Goal: Task Accomplishment & Management: Use online tool/utility

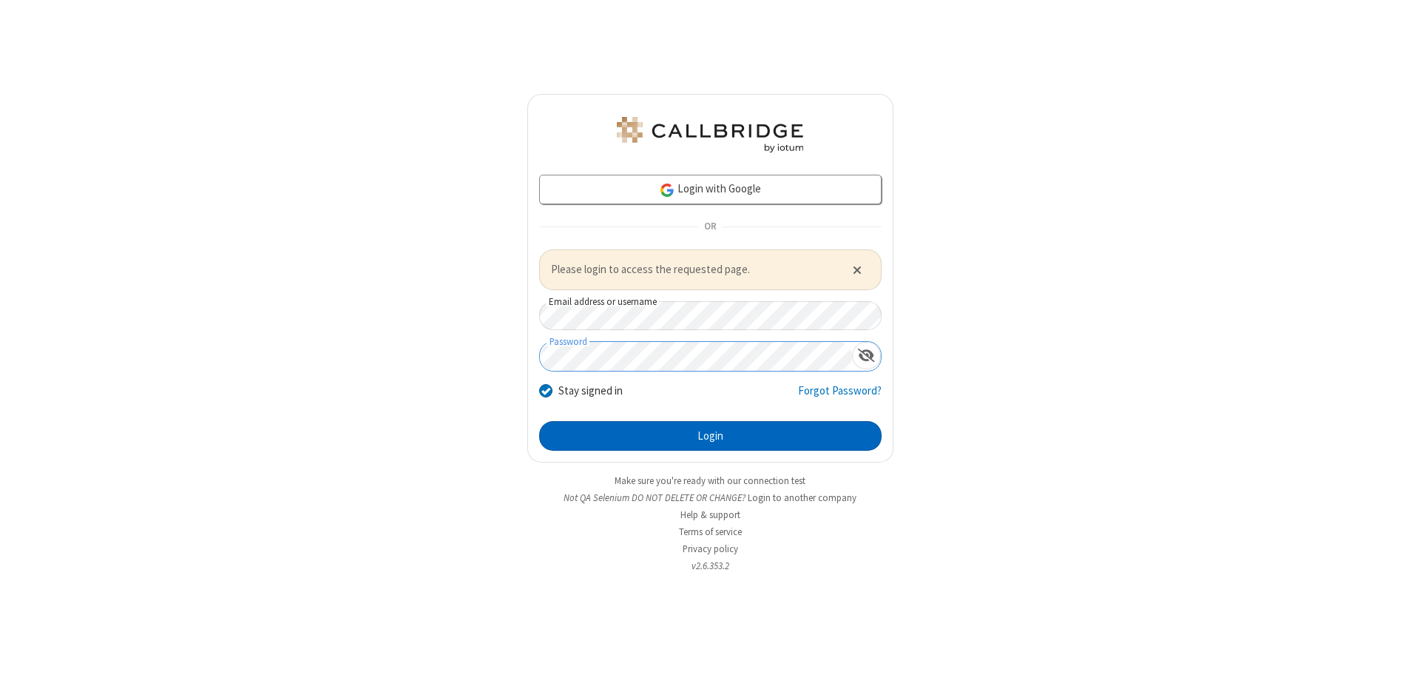
click at [710, 435] on button "Login" at bounding box center [710, 436] width 342 height 30
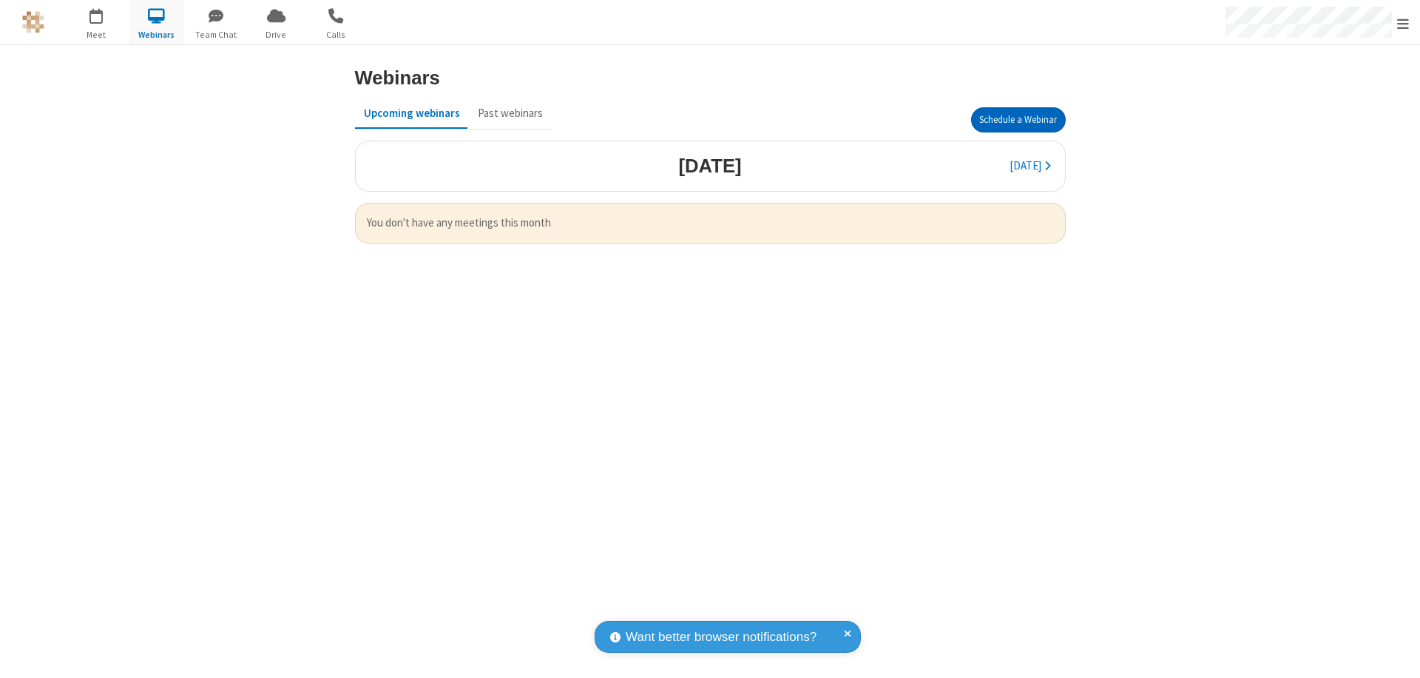
click at [1018, 120] on button "Schedule a Webinar" at bounding box center [1018, 119] width 95 height 25
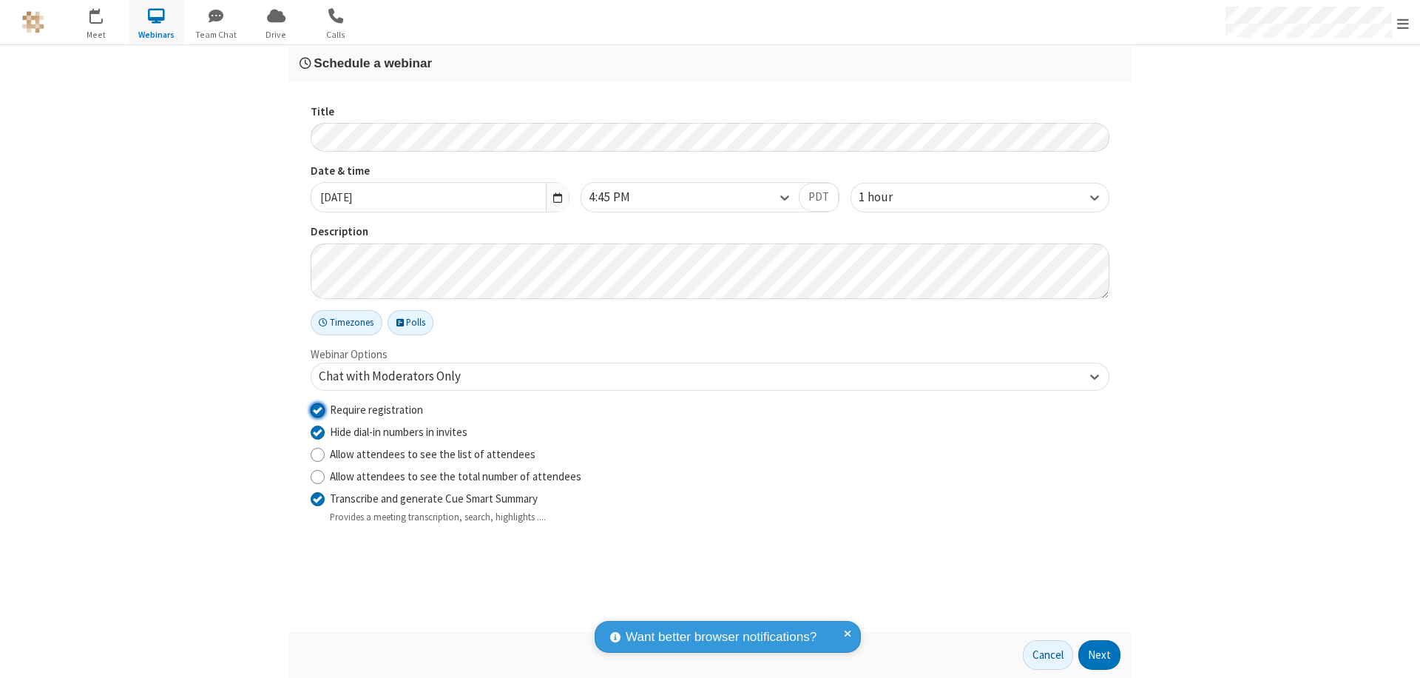
click at [317, 409] on input "Require registration" at bounding box center [318, 410] width 14 height 16
checkbox input "false"
click at [1100, 655] on button "Next" at bounding box center [1099, 655] width 42 height 30
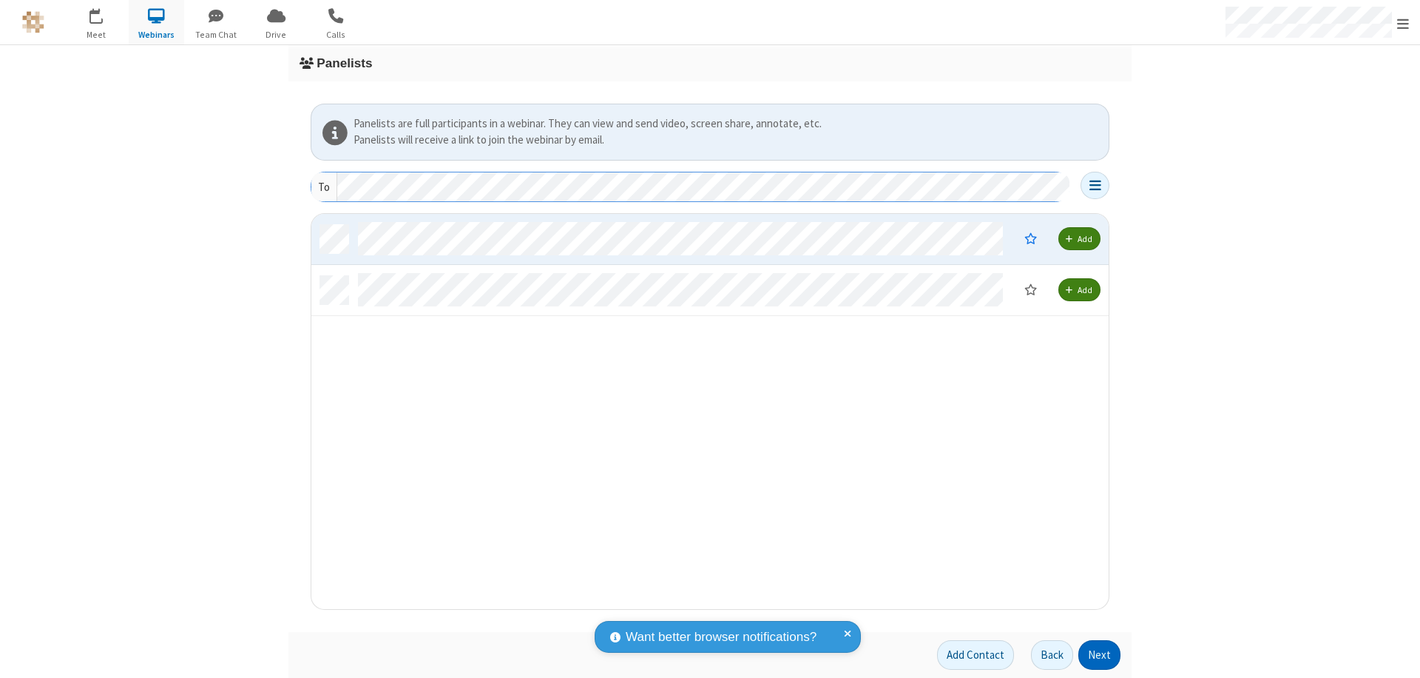
click at [1100, 655] on button "Next" at bounding box center [1099, 655] width 42 height 30
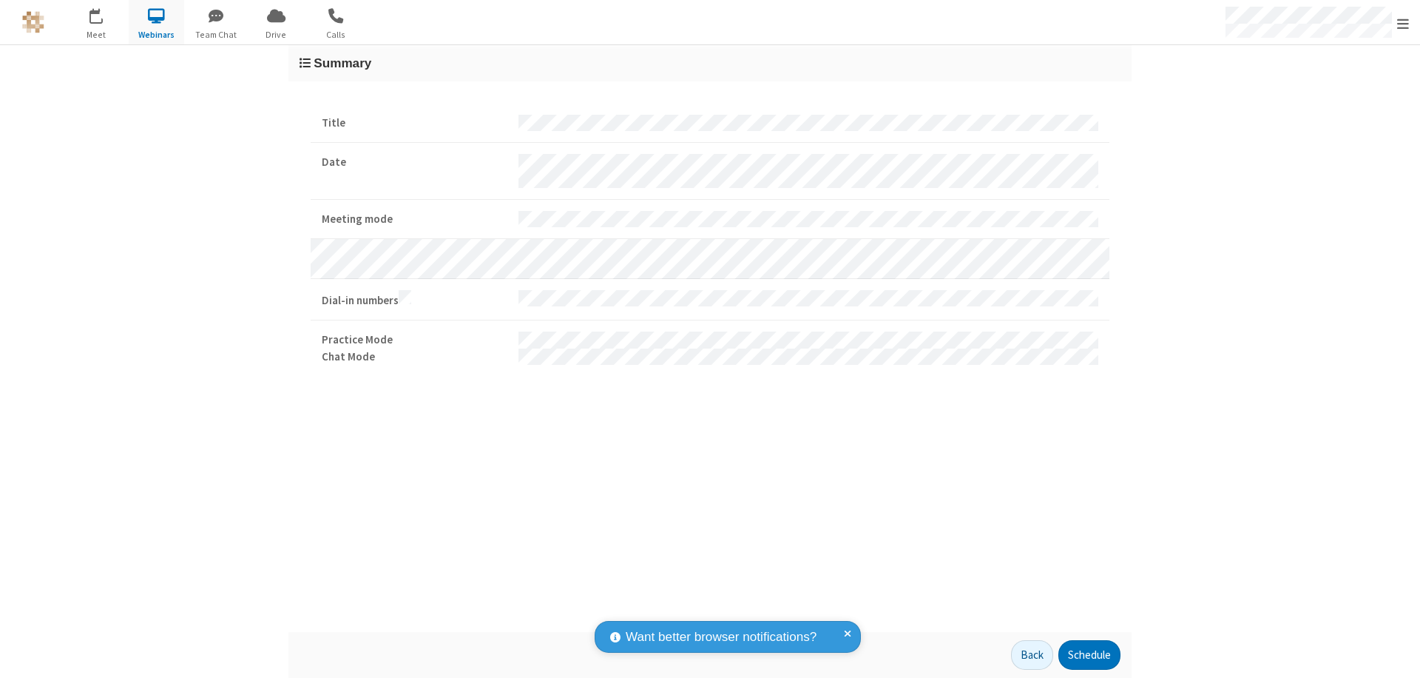
click at [1089, 655] on button "Schedule" at bounding box center [1089, 655] width 62 height 30
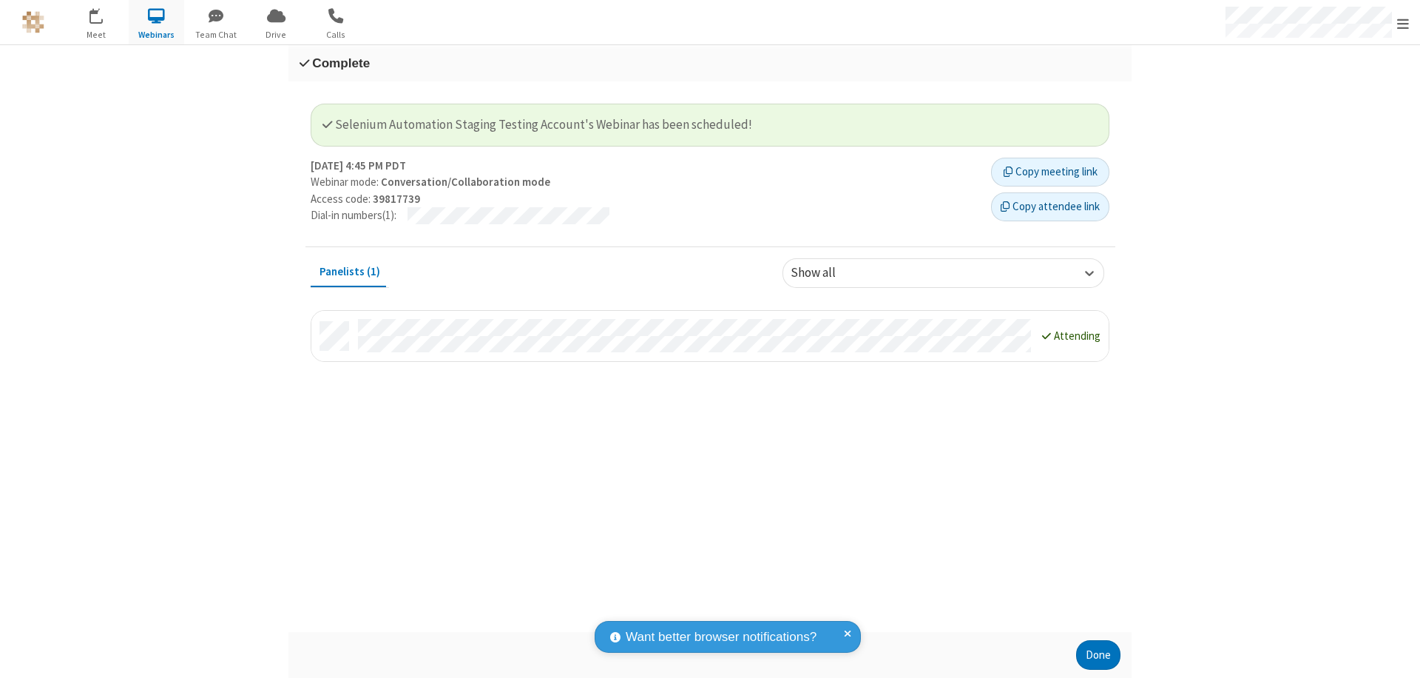
click at [1098, 655] on button "Done" at bounding box center [1098, 655] width 44 height 30
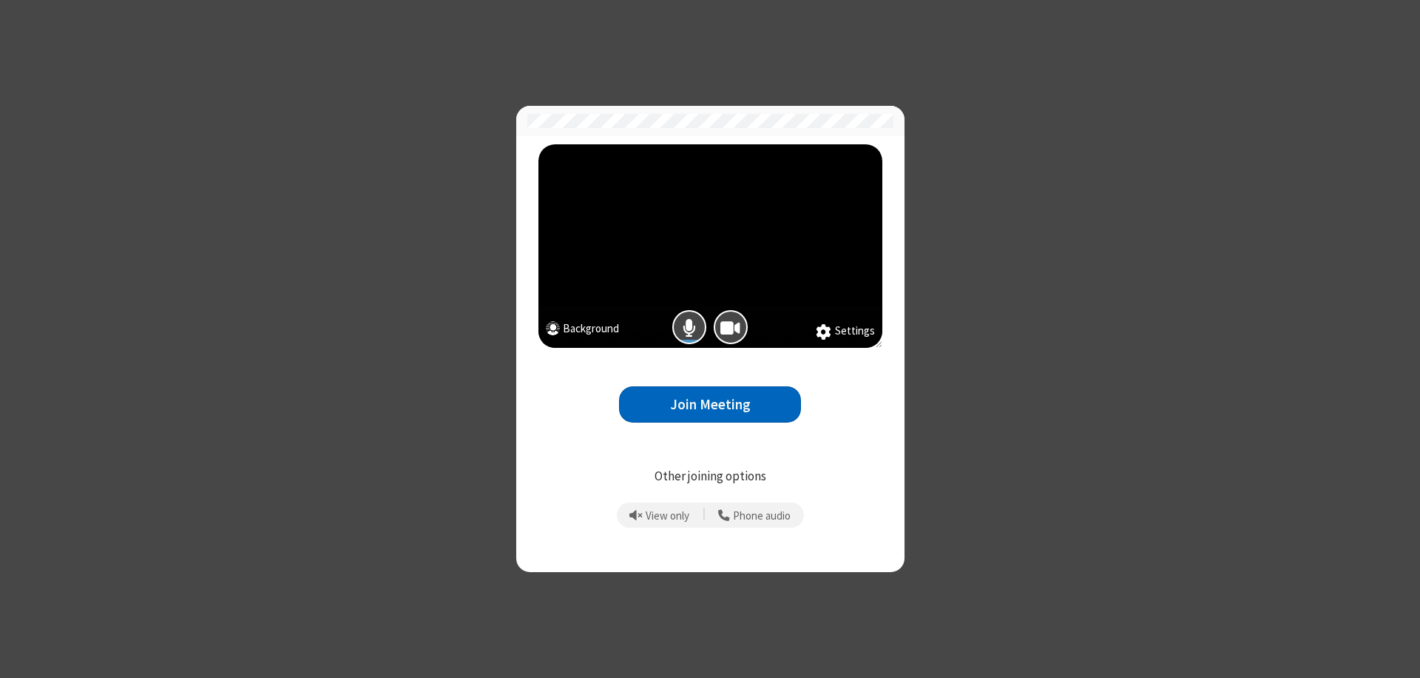
click at [710, 404] on button "Join Meeting" at bounding box center [710, 404] width 182 height 36
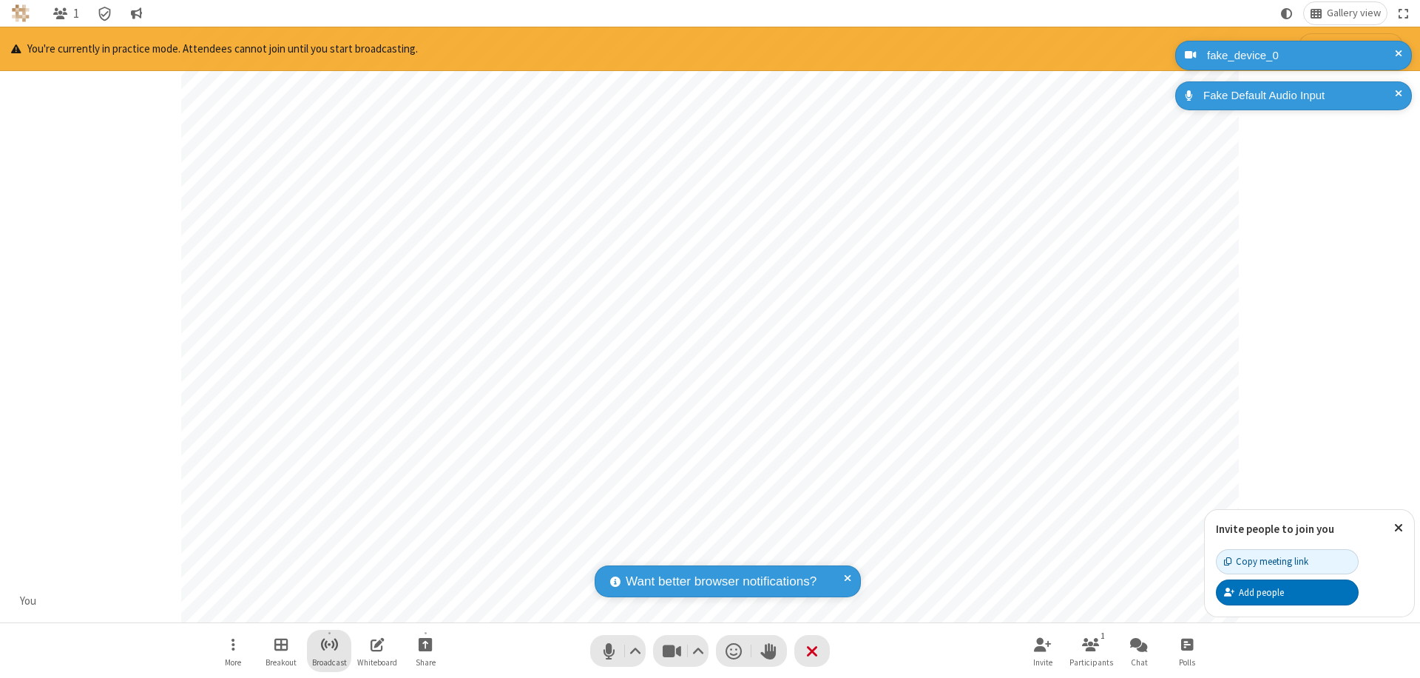
click at [328, 643] on span "Start broadcast" at bounding box center [329, 644] width 18 height 18
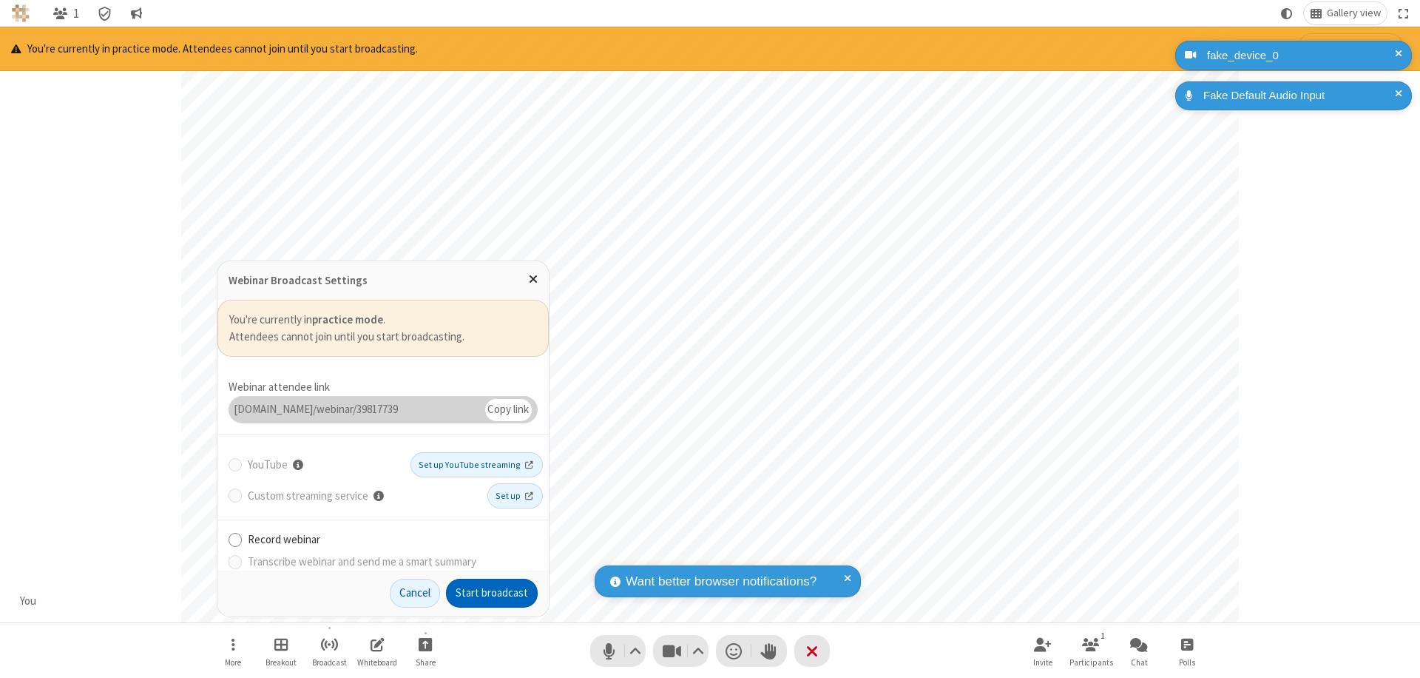
click at [492, 592] on button "Start broadcast" at bounding box center [492, 593] width 92 height 30
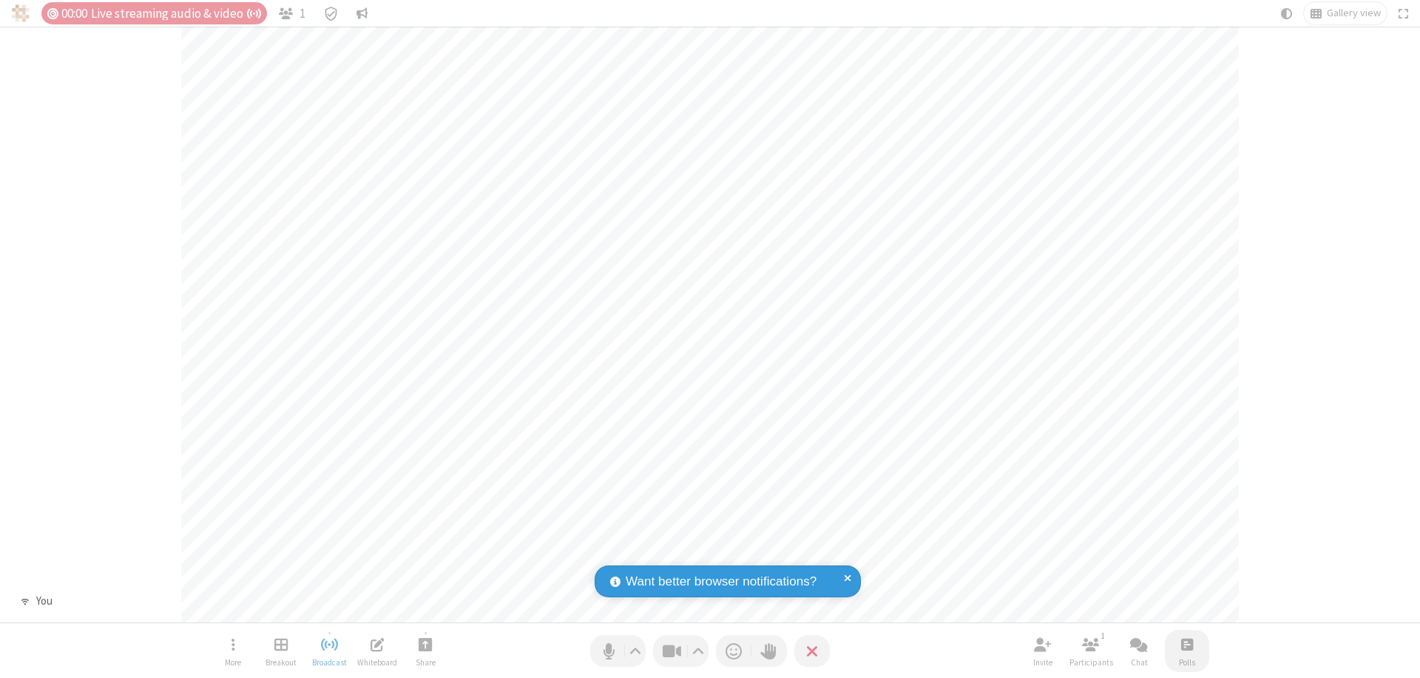
click at [1186, 643] on span "Open poll" at bounding box center [1187, 644] width 12 height 18
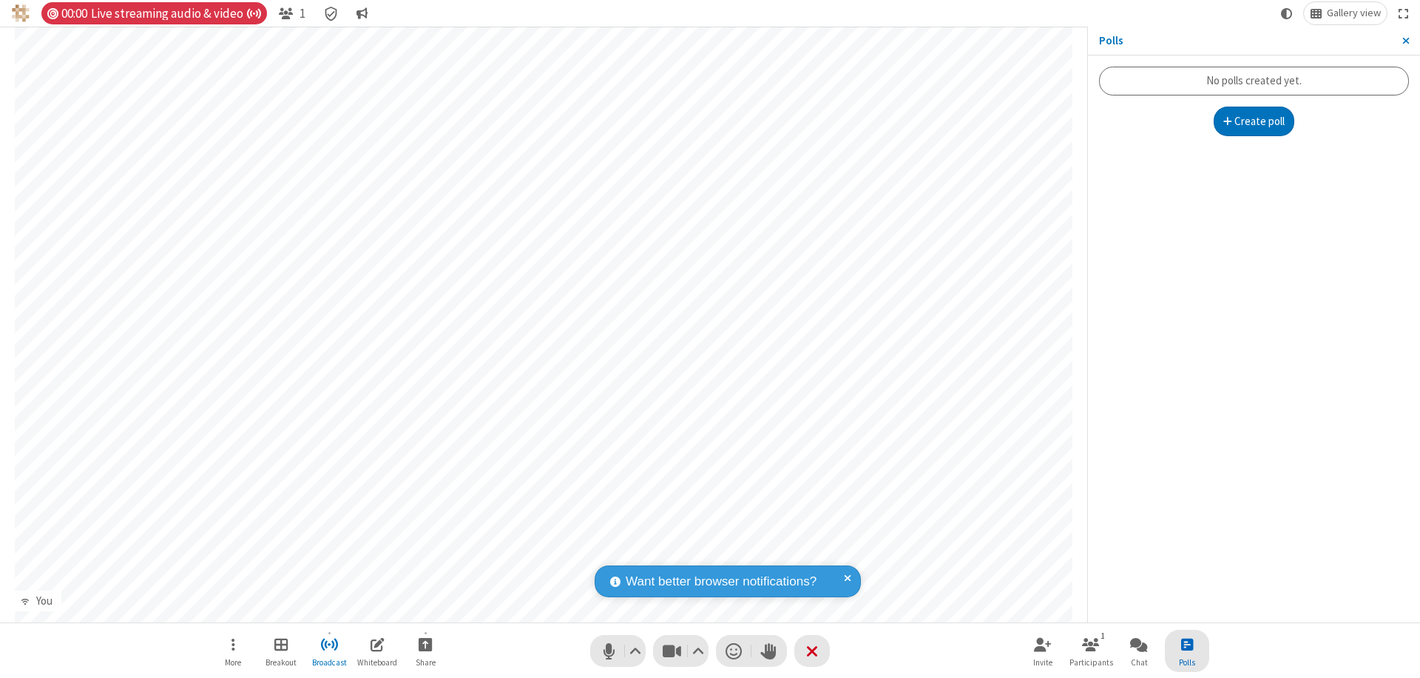
click at [1254, 121] on button "Create poll" at bounding box center [1254, 122] width 81 height 30
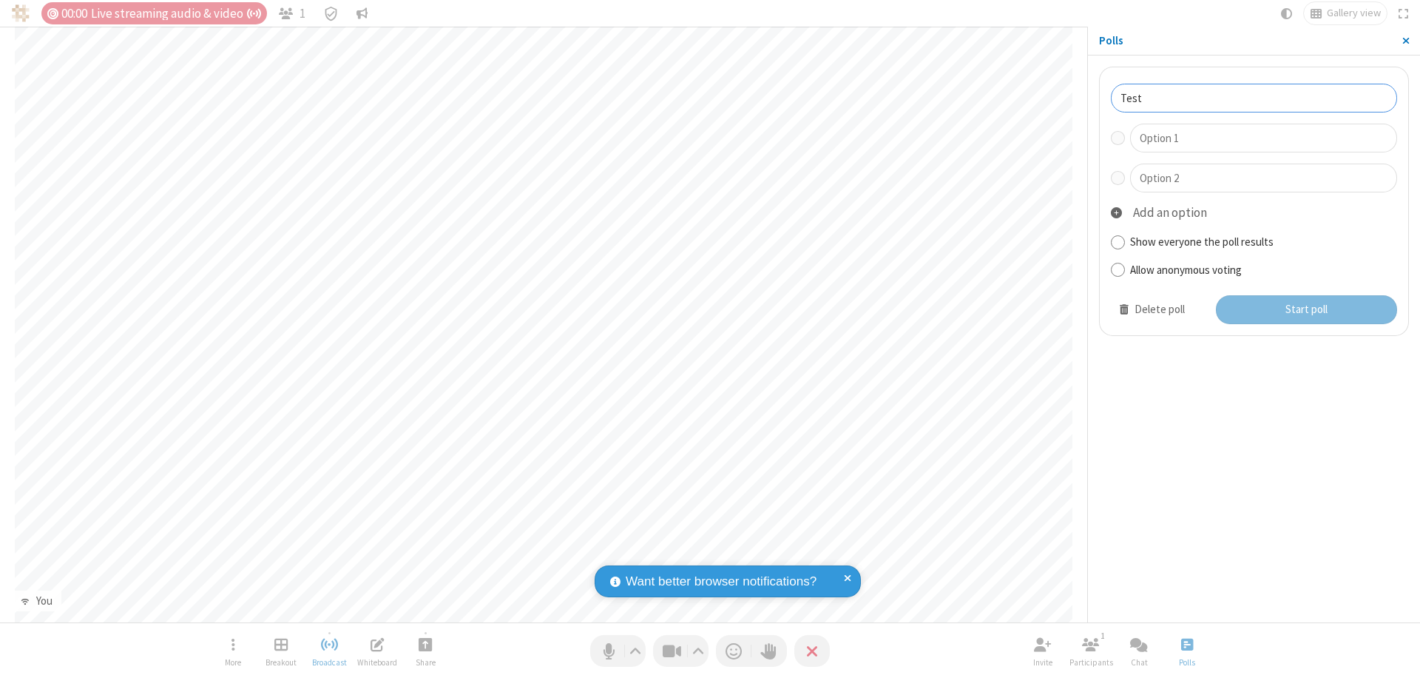
type input "Test"
type input "Yes"
type input "No"
click at [1305, 309] on button "Start poll" at bounding box center [1307, 310] width 182 height 30
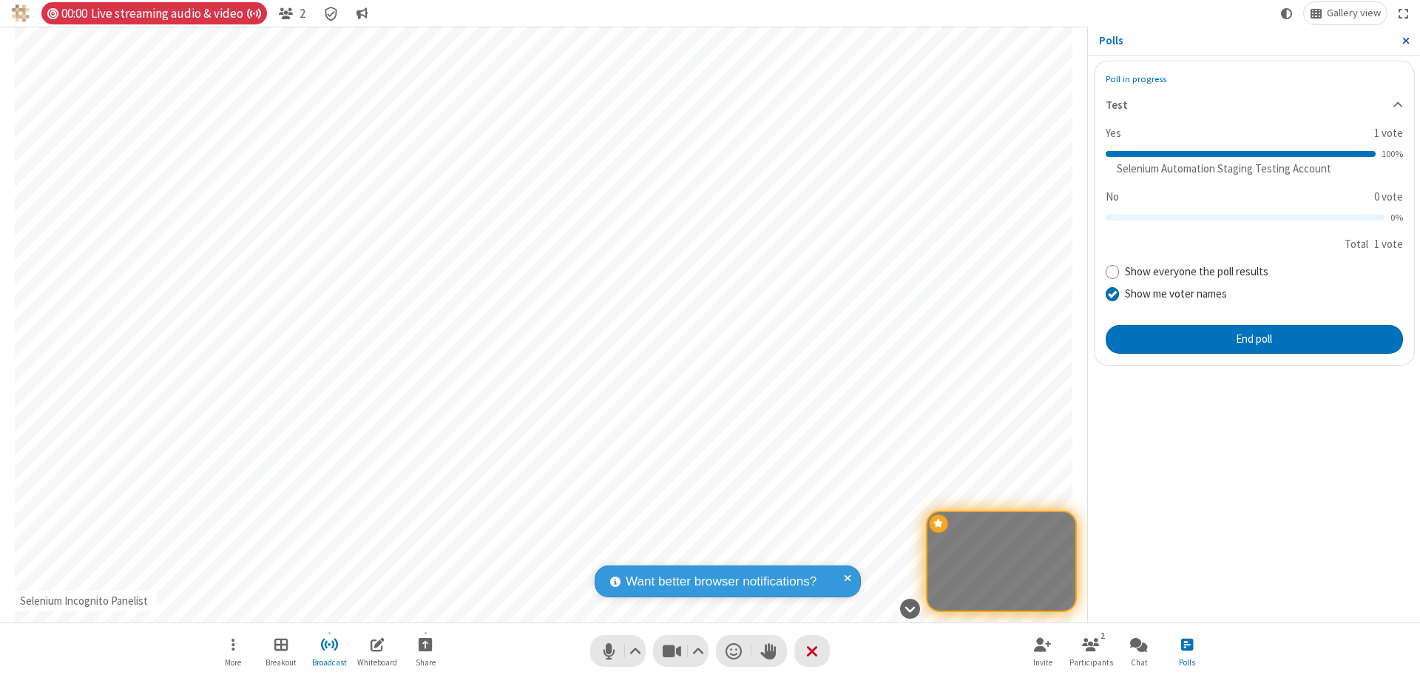
click at [1405, 41] on span "Close sidebar" at bounding box center [1405, 41] width 7 height 12
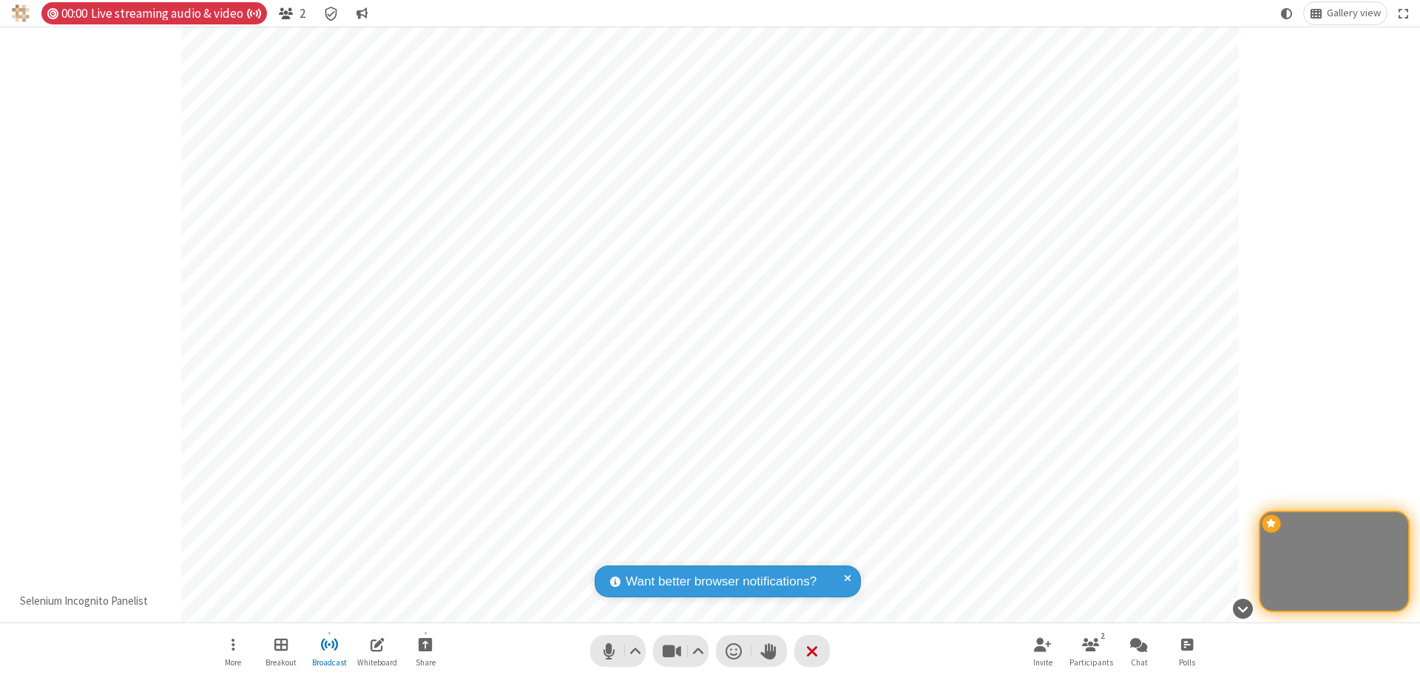
click at [285, 13] on span "Open participant list" at bounding box center [286, 14] width 14 height 14
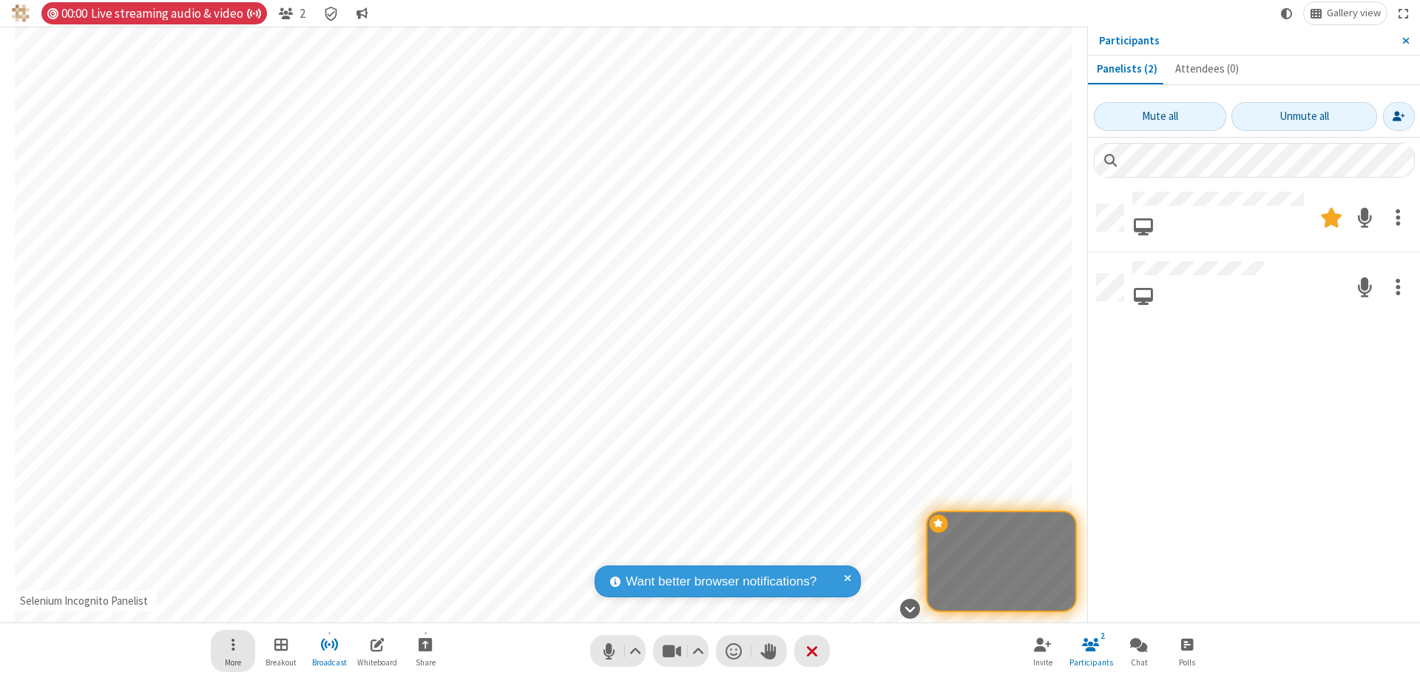
click at [232, 643] on span "Open menu" at bounding box center [234, 644] width 4 height 18
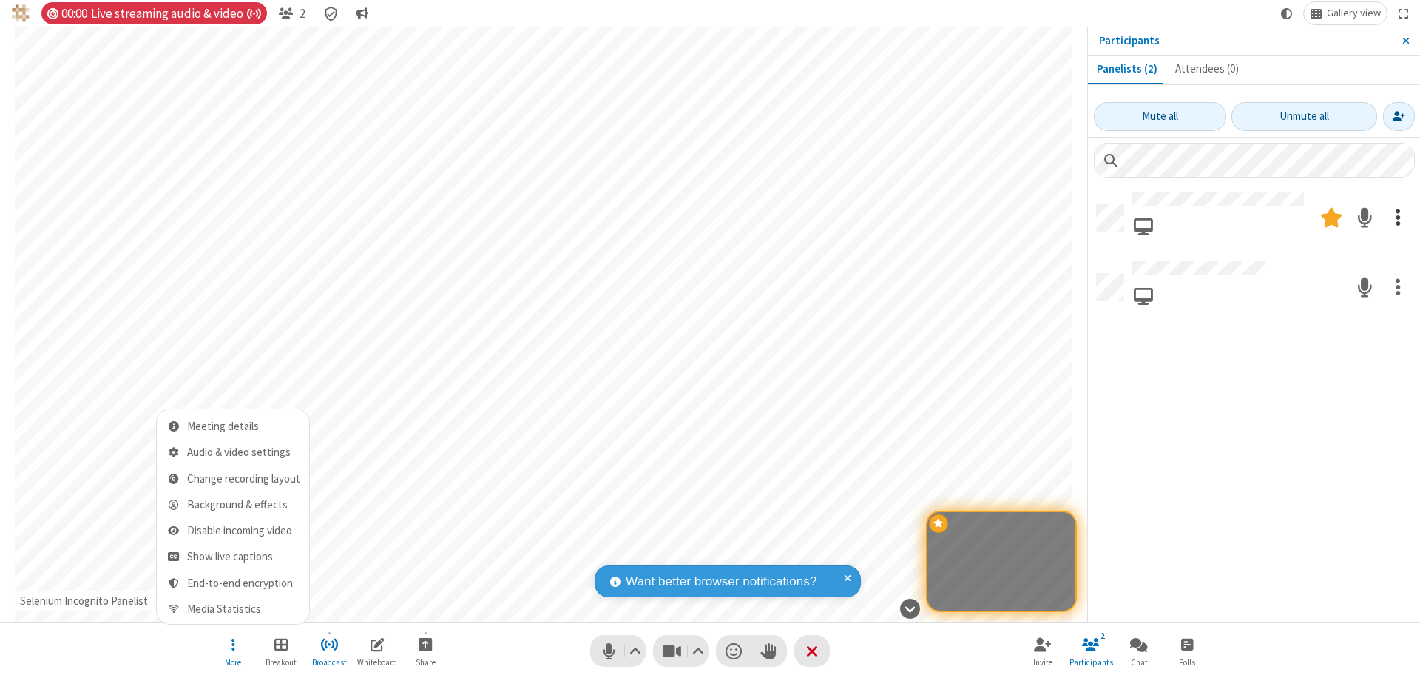
click at [232, 643] on span "Open menu" at bounding box center [234, 644] width 4 height 18
click at [1398, 216] on span at bounding box center [1398, 217] width 5 height 28
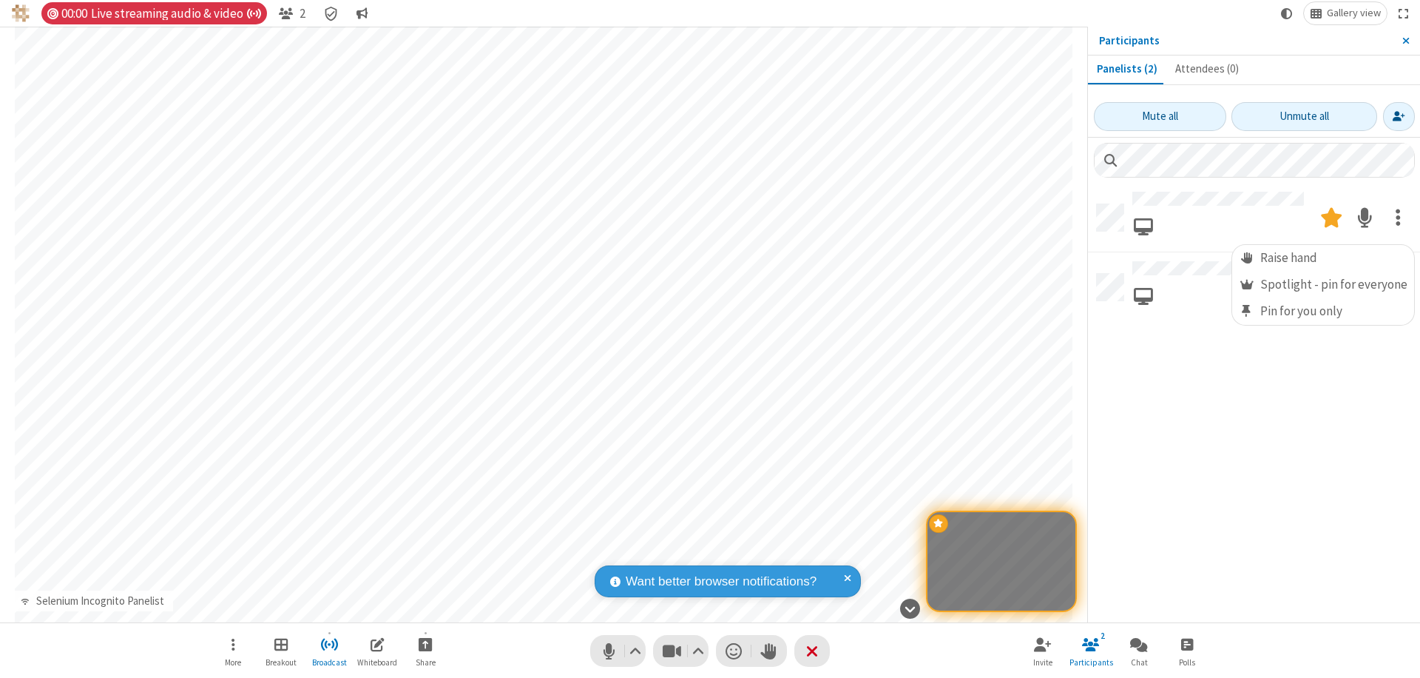
click at [1398, 216] on span at bounding box center [1398, 217] width 5 height 28
click at [1398, 283] on span at bounding box center [1398, 287] width 5 height 28
click at [1249, 325] on span "Moderator" at bounding box center [1247, 325] width 16 height 14
click at [1405, 41] on span "Close sidebar" at bounding box center [1405, 41] width 7 height 12
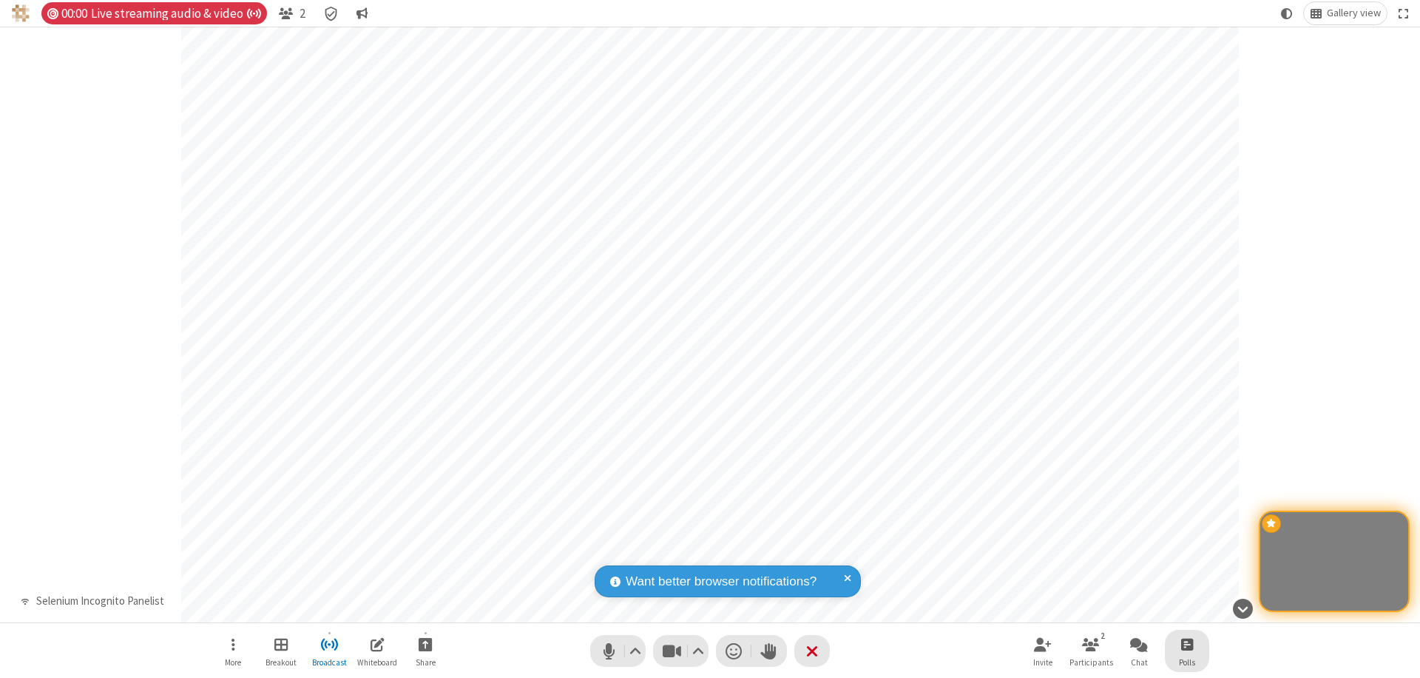
click at [1186, 643] on span "Open poll" at bounding box center [1187, 644] width 12 height 18
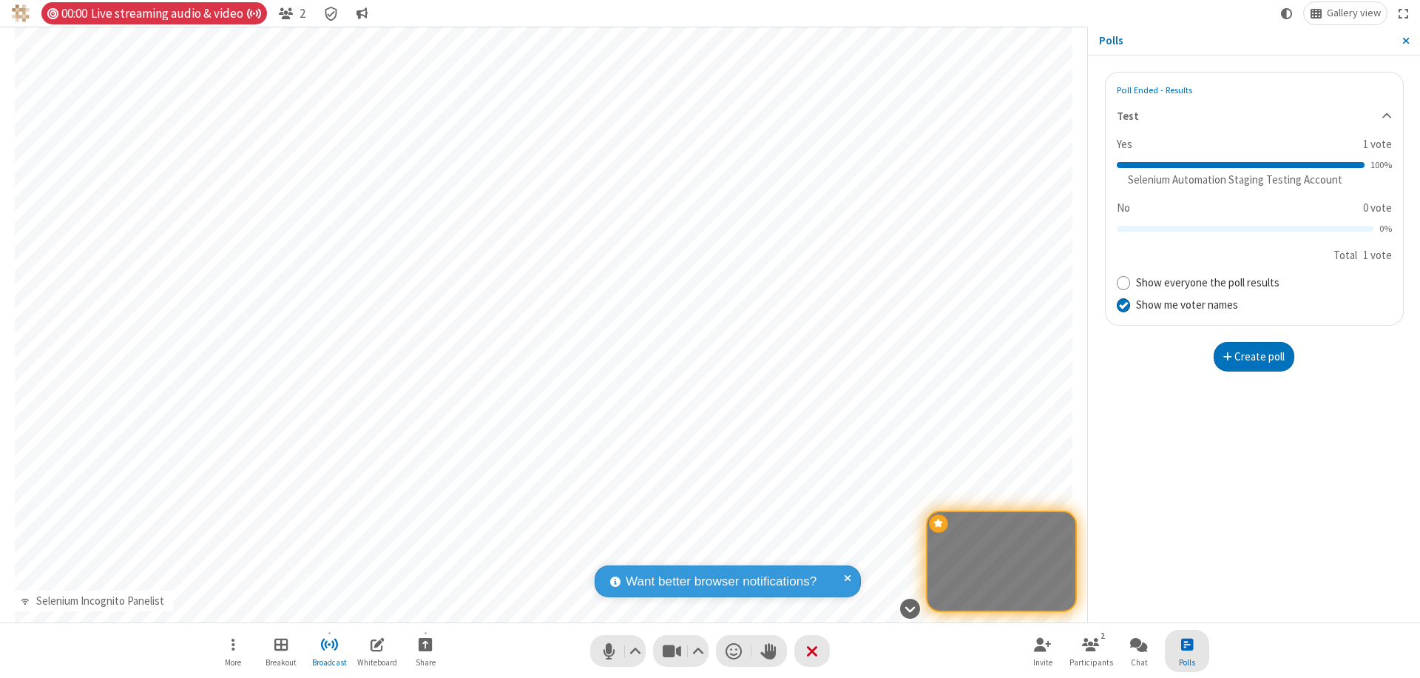
click at [1254, 356] on button "Create poll" at bounding box center [1254, 357] width 81 height 30
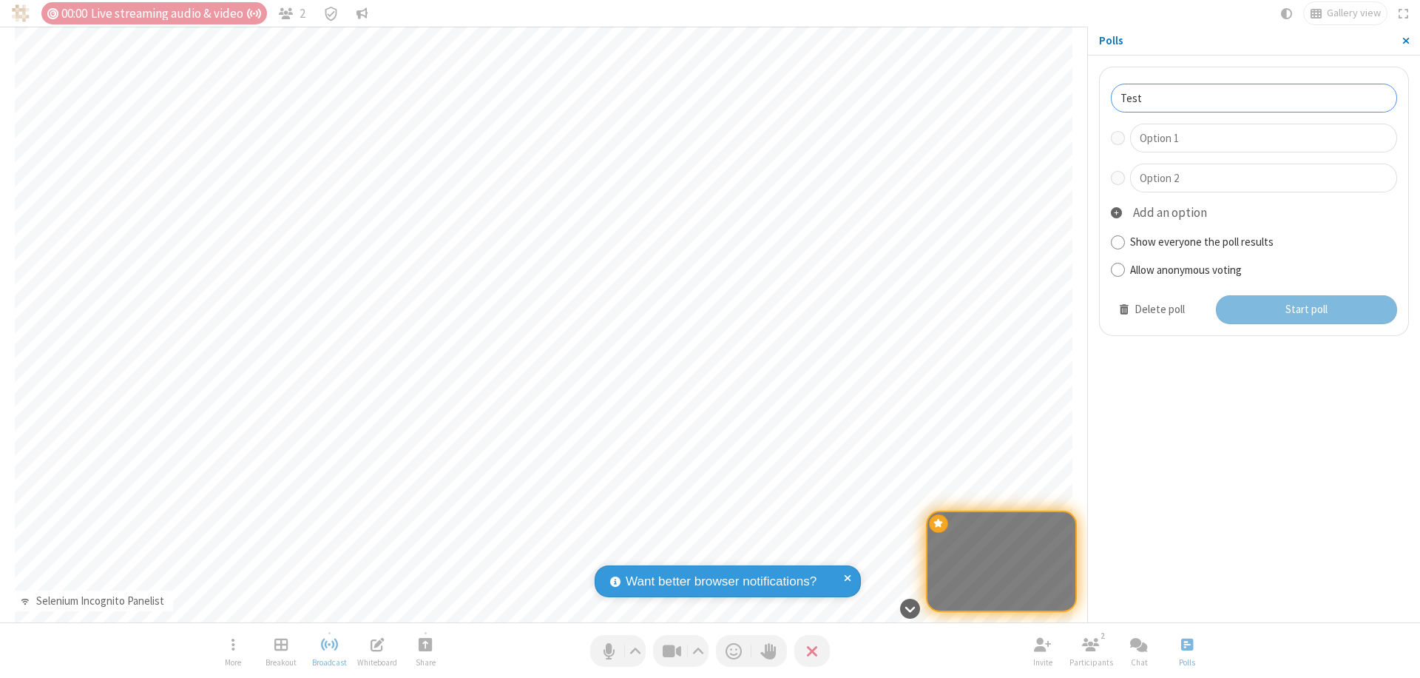
type input "Test"
type input "Yes"
type input "No"
click at [1305, 309] on button "Start poll" at bounding box center [1307, 310] width 182 height 30
